Goal: Transaction & Acquisition: Purchase product/service

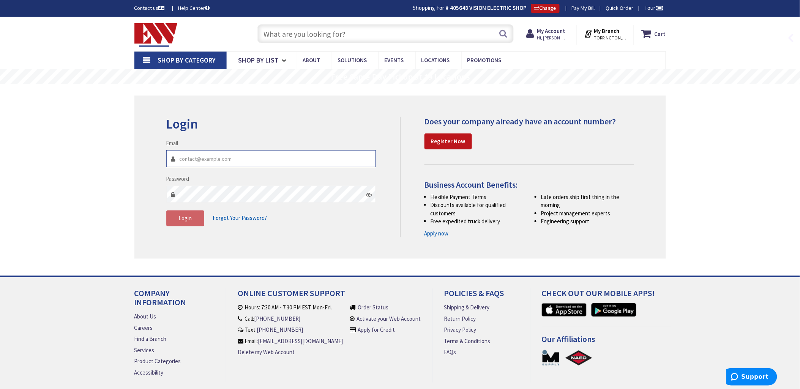
click at [196, 158] on input "Email" at bounding box center [271, 158] width 210 height 17
type input "[EMAIL_ADDRESS][DOMAIN_NAME]"
click at [181, 218] on span "Login" at bounding box center [184, 218] width 13 height 7
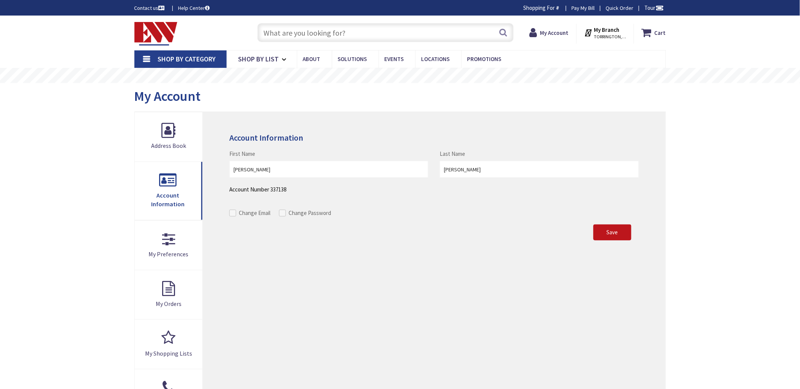
click at [271, 30] on input "text" at bounding box center [385, 32] width 256 height 19
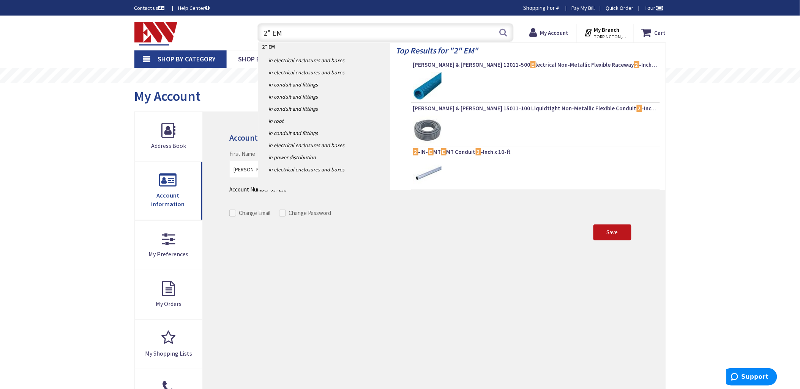
type input "2" EMT"
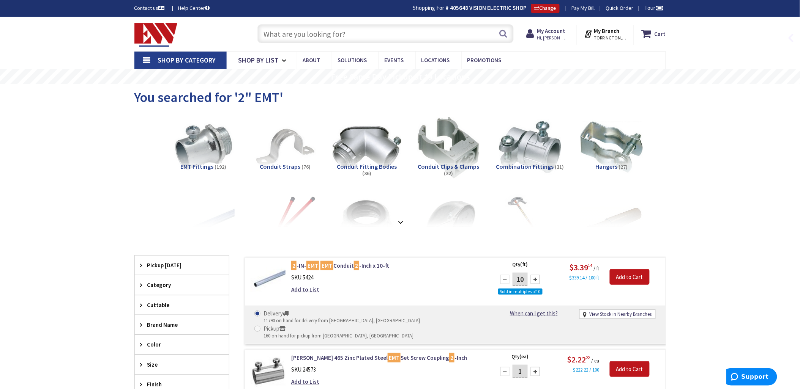
click at [374, 140] on img at bounding box center [366, 147] width 69 height 69
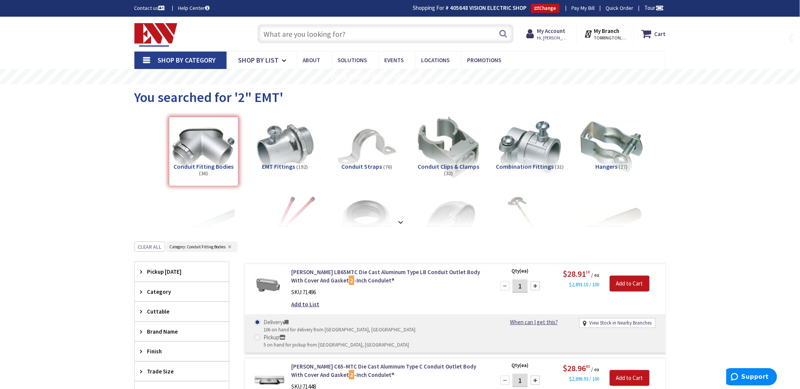
click at [264, 33] on input "text" at bounding box center [385, 33] width 256 height 19
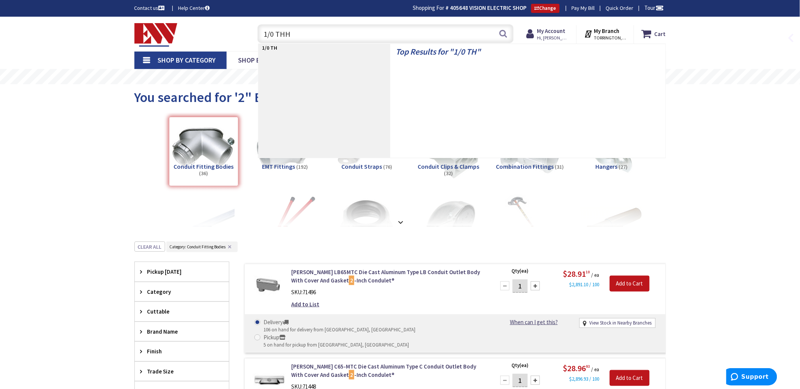
type input "1/0 THHN"
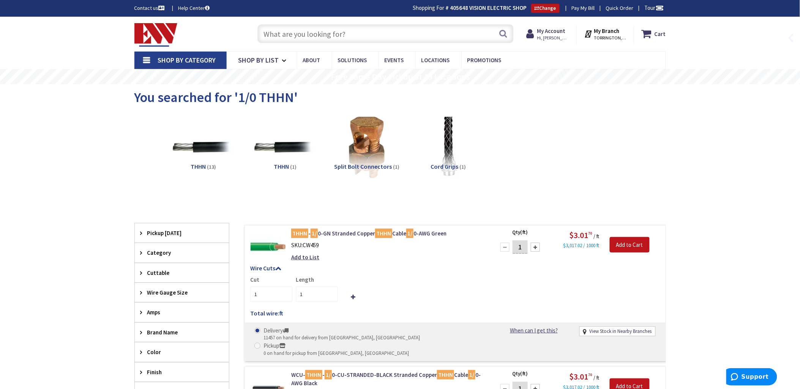
drag, startPoint x: 274, startPoint y: 30, endPoint x: 279, endPoint y: 30, distance: 4.9
click at [274, 30] on input "text" at bounding box center [385, 33] width 256 height 19
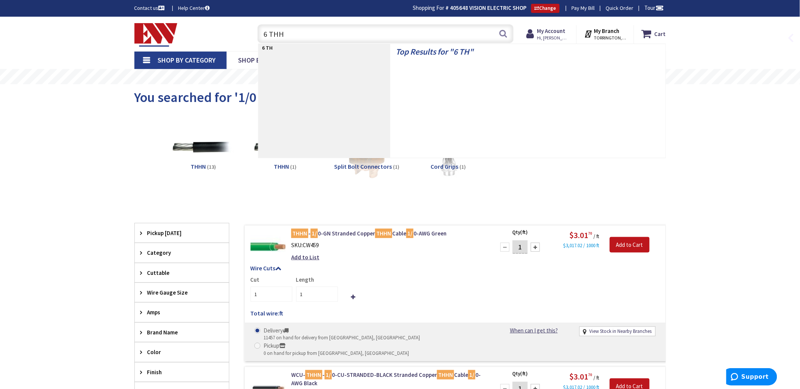
type input "6 THHN"
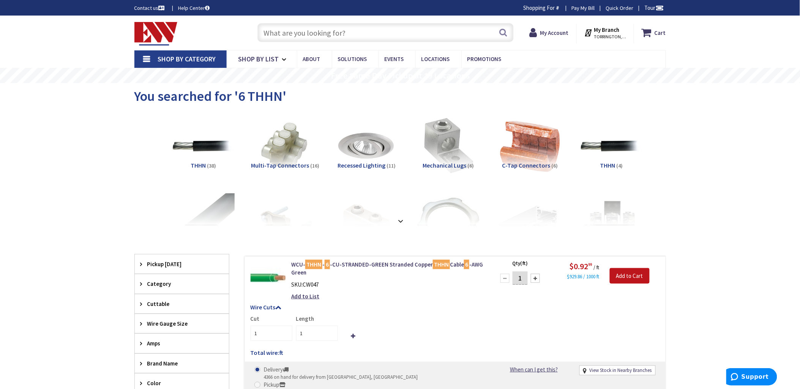
click at [274, 31] on input "text" at bounding box center [385, 32] width 256 height 19
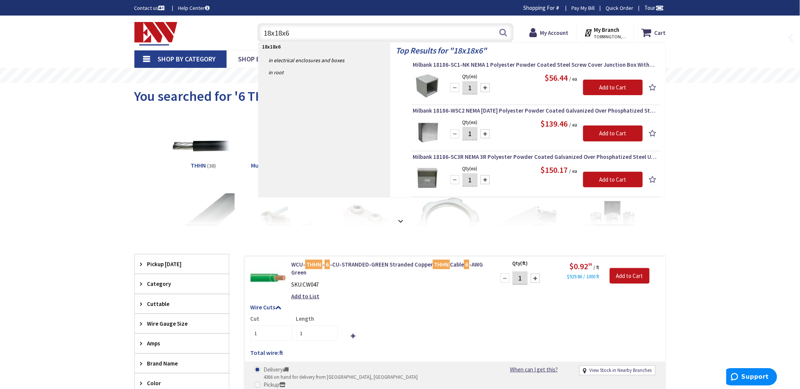
type input "18x18x6"
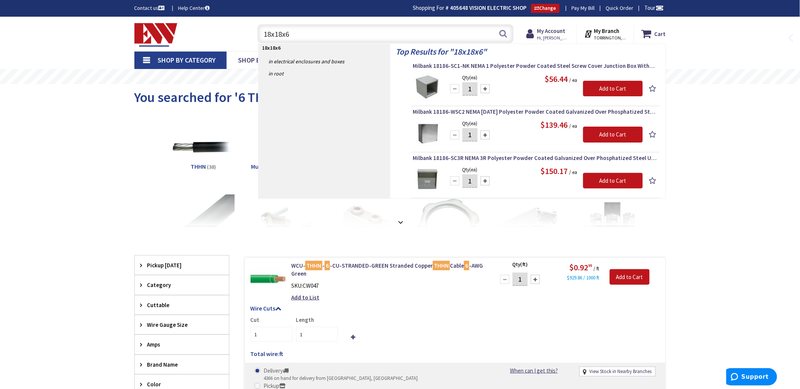
drag, startPoint x: 293, startPoint y: 33, endPoint x: 233, endPoint y: 32, distance: 59.2
click at [233, 32] on div "Toggle Nav 18x18x6 18x18x6 Search Cart My Cart Close" at bounding box center [400, 33] width 543 height 25
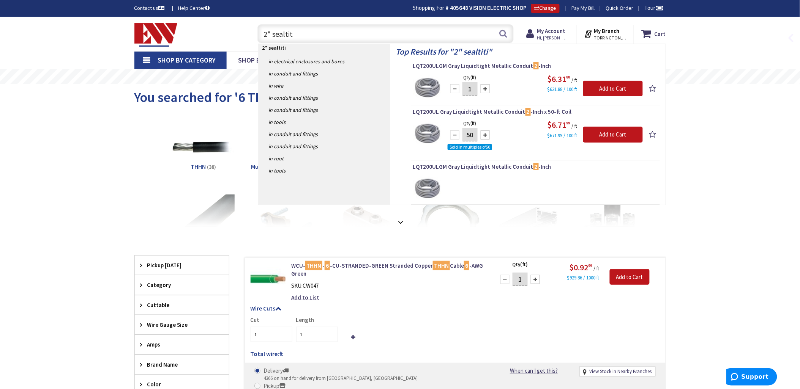
type input "2" sealtite"
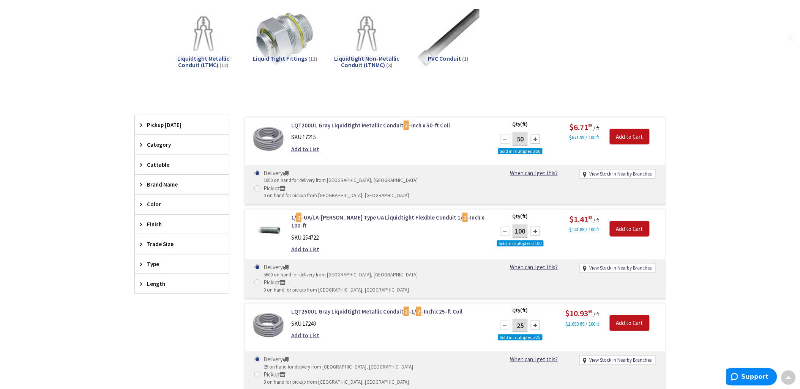
scroll to position [111, 0]
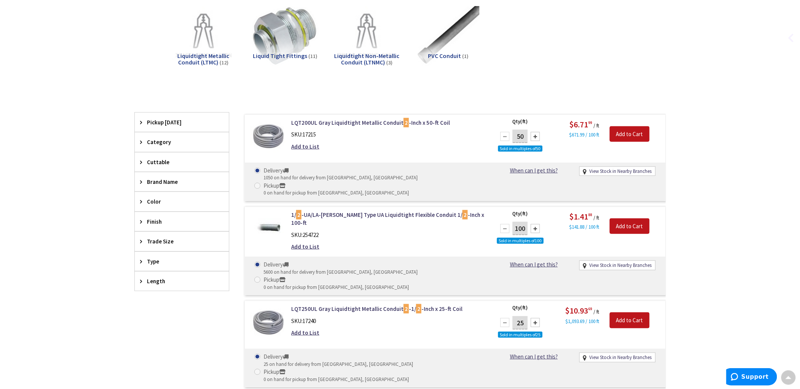
click at [286, 35] on img at bounding box center [285, 36] width 69 height 69
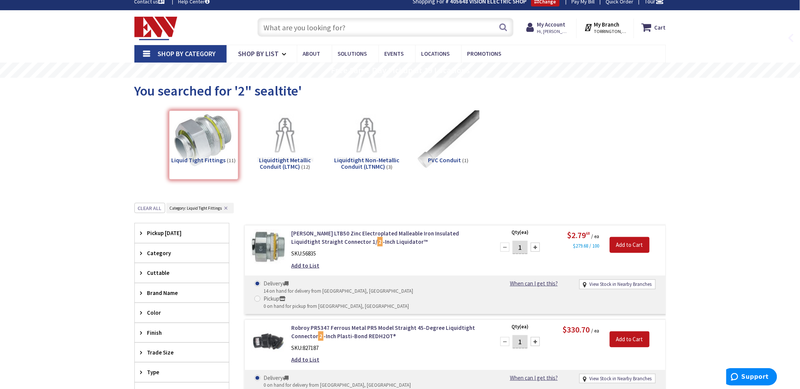
scroll to position [10, 0]
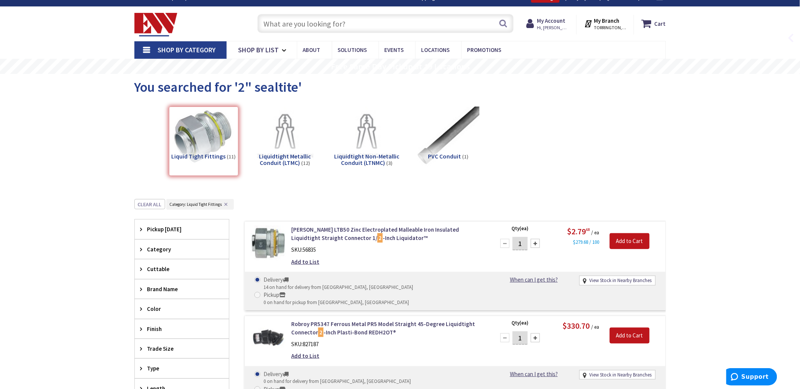
click at [274, 21] on input "text" at bounding box center [385, 23] width 256 height 19
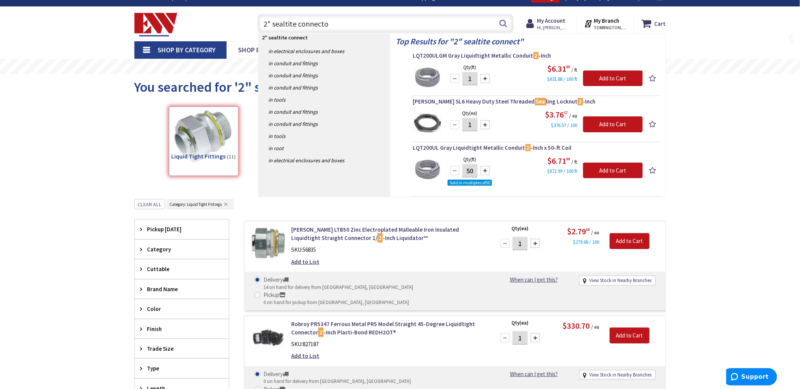
type input "2" sealtite connector"
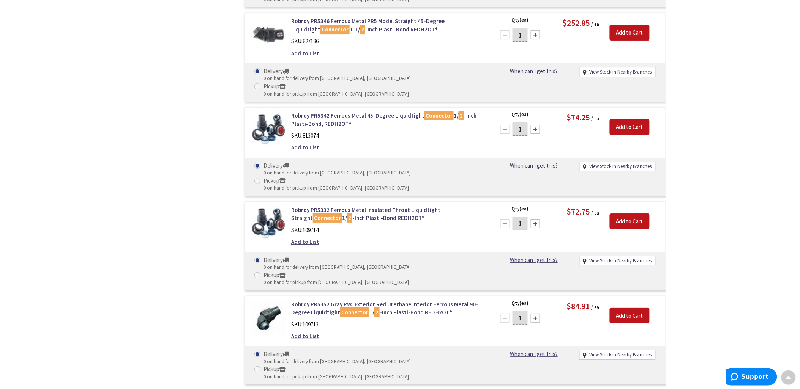
scroll to position [874, 0]
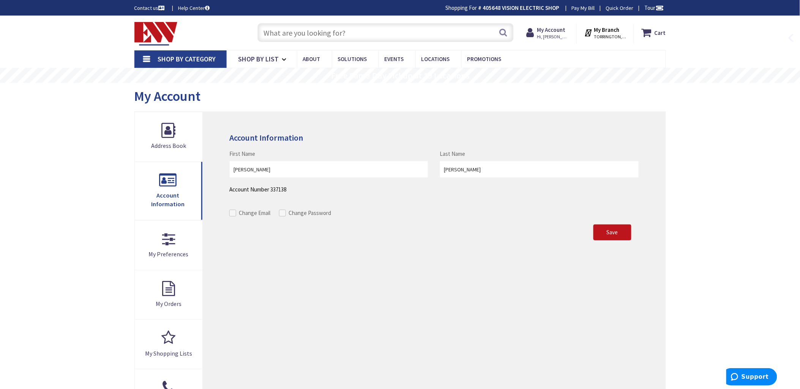
click at [277, 33] on input "text" at bounding box center [385, 32] width 256 height 19
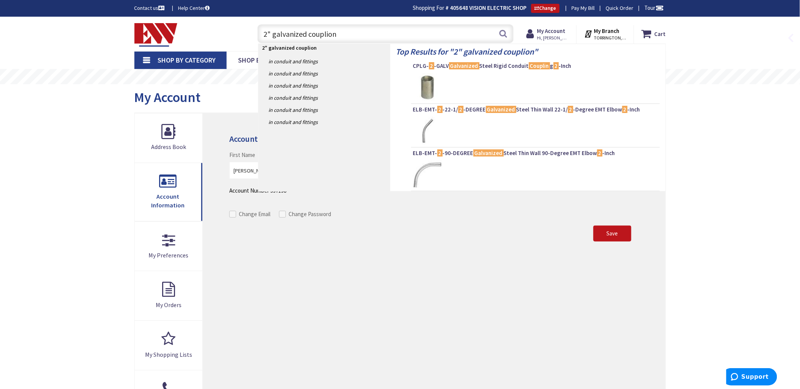
type input "2" galvanized coupliong"
